Goal: Task Accomplishment & Management: Manage account settings

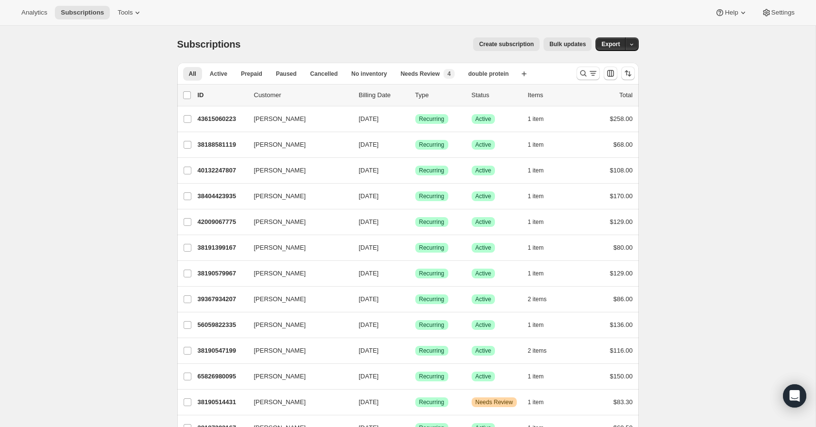
click at [435, 66] on div "All Active Prepaid Paused Cancelled No inventory Needs Review double protein Mo…" at bounding box center [372, 73] width 391 height 21
click at [434, 70] on span "Needs Review" at bounding box center [420, 74] width 39 height 8
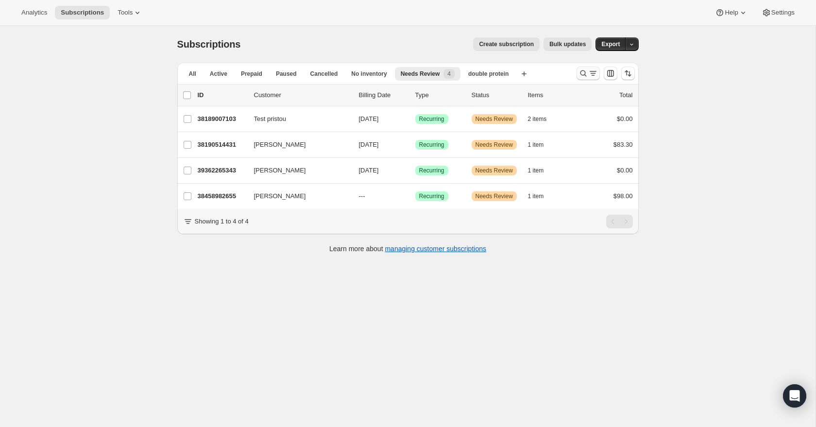
click at [581, 72] on icon "Search and filter results" at bounding box center [583, 73] width 10 height 10
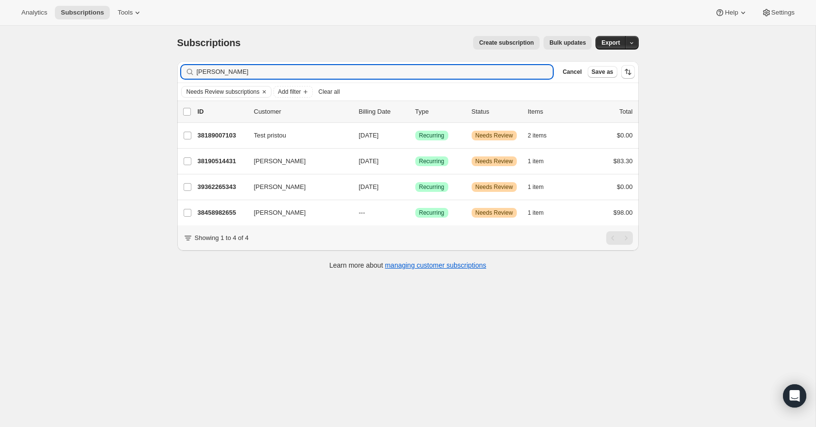
scroll to position [1, 0]
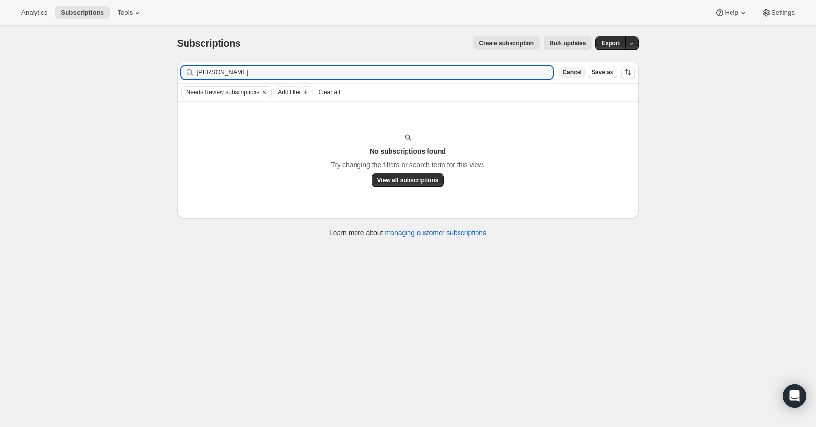
type input "[PERSON_NAME]"
click at [573, 71] on span "Cancel" at bounding box center [571, 72] width 19 height 8
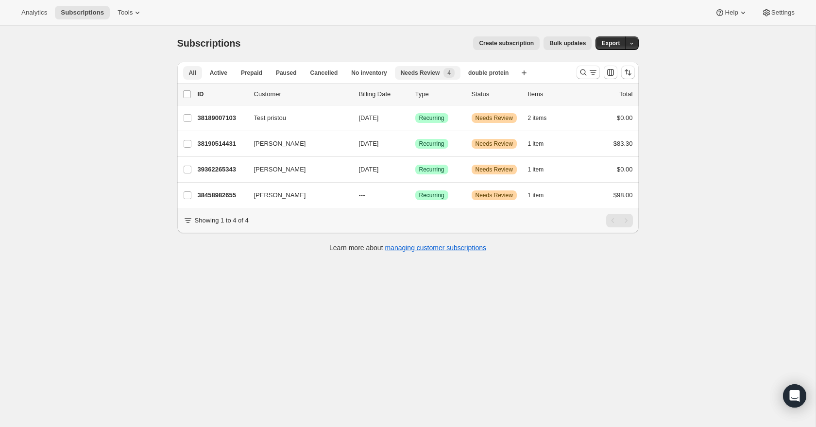
click at [193, 78] on button "All" at bounding box center [192, 73] width 19 height 14
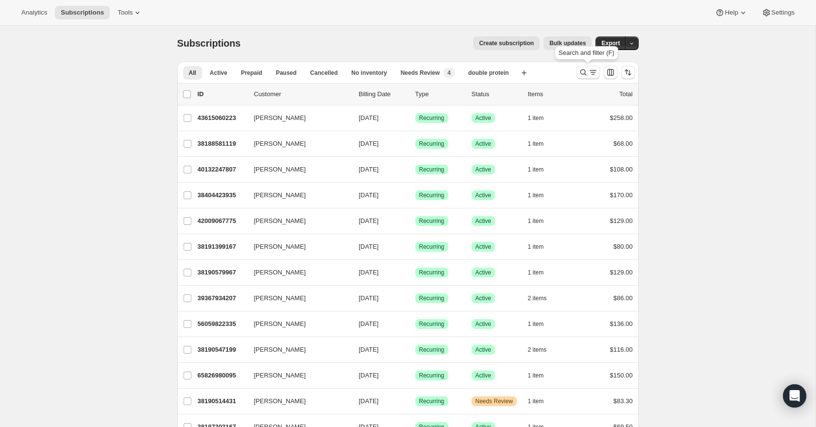
click at [584, 75] on icon "Search and filter results" at bounding box center [583, 72] width 10 height 10
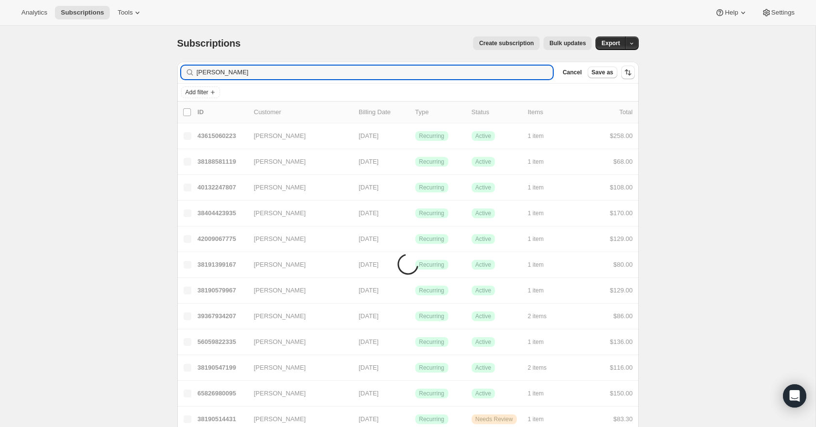
scroll to position [0, 0]
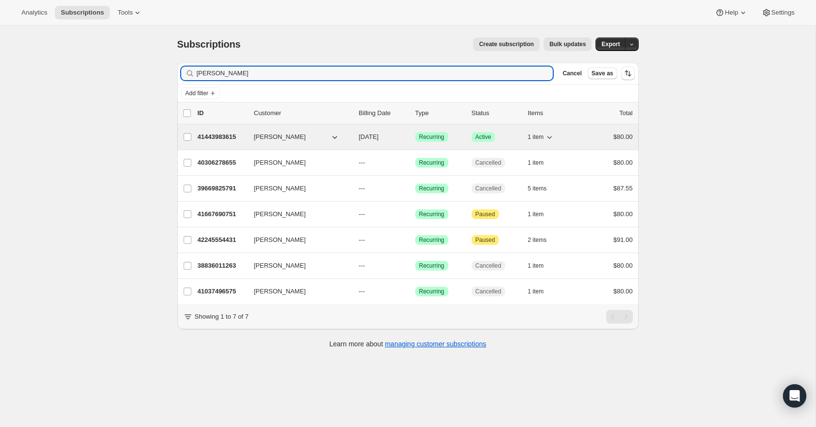
type input "[PERSON_NAME]"
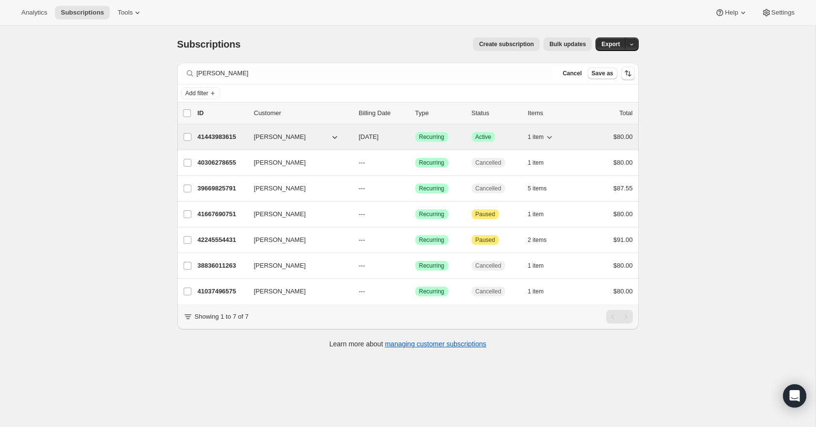
click at [221, 139] on p "41443983615" at bounding box center [222, 137] width 49 height 10
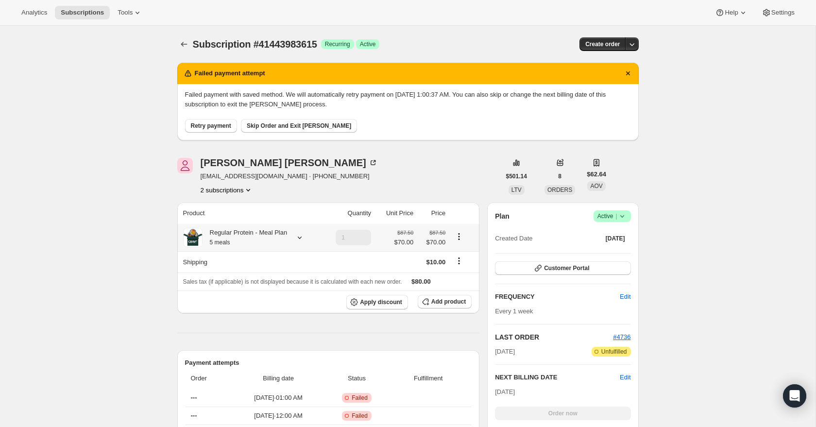
click at [221, 121] on button "Retry payment" at bounding box center [211, 126] width 52 height 14
